Goal: Task Accomplishment & Management: Use online tool/utility

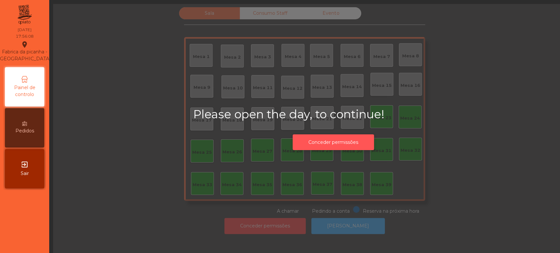
click at [332, 149] on button "Conceder permissões" at bounding box center [332, 142] width 81 height 16
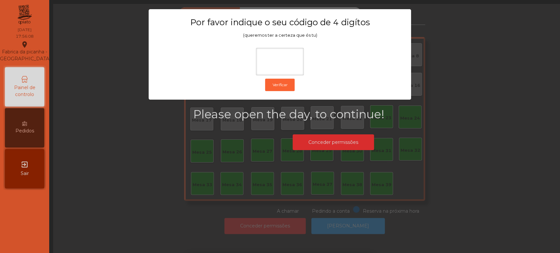
click at [330, 132] on ngb-modal-window "Por favor indique o seu código de 4 digítos (queremos ter a certeza que és tu) …" at bounding box center [280, 126] width 532 height 253
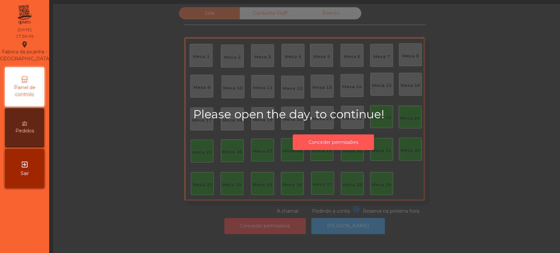
click at [329, 138] on button "Conceder permissões" at bounding box center [332, 142] width 81 height 16
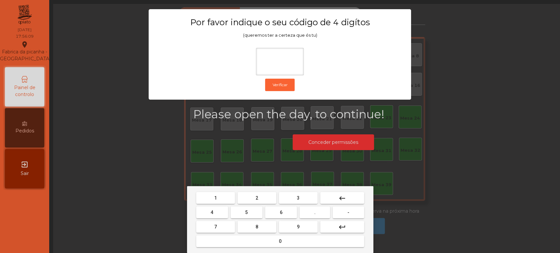
click at [215, 197] on span "1" at bounding box center [215, 197] width 3 height 5
click at [306, 199] on button "3" at bounding box center [298, 198] width 39 height 12
click at [251, 212] on button "5" at bounding box center [246, 213] width 32 height 12
click at [280, 241] on span "0" at bounding box center [280, 241] width 3 height 5
type input "****"
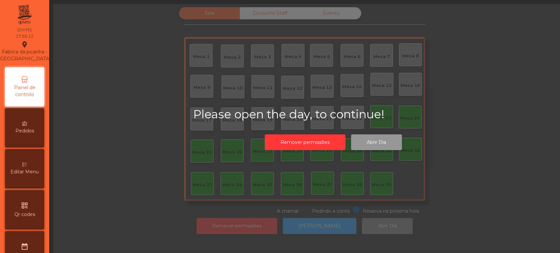
click at [372, 141] on button "Abrir Dia" at bounding box center [376, 142] width 51 height 16
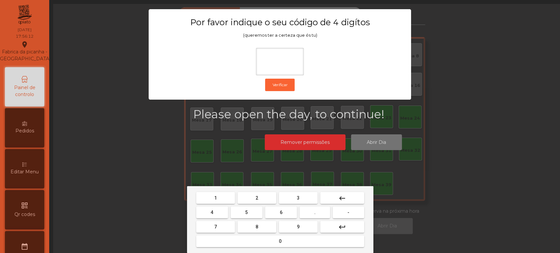
click at [215, 198] on span "1" at bounding box center [215, 197] width 3 height 5
click at [304, 198] on button "3" at bounding box center [298, 198] width 39 height 12
click at [246, 212] on span "5" at bounding box center [246, 212] width 3 height 5
click at [275, 241] on button "0" at bounding box center [280, 241] width 168 height 12
type input "****"
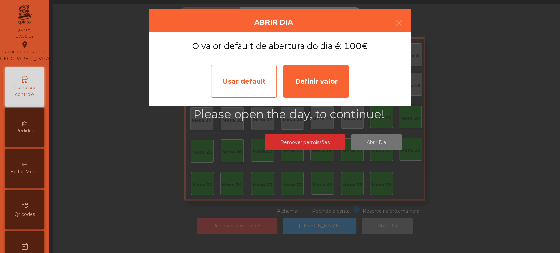
click at [249, 87] on div "Usar default" at bounding box center [244, 81] width 66 height 33
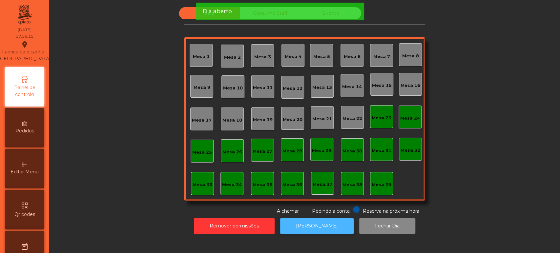
click at [317, 227] on button "[PERSON_NAME]" at bounding box center [316, 226] width 73 height 16
